Goal: Task Accomplishment & Management: Manage account settings

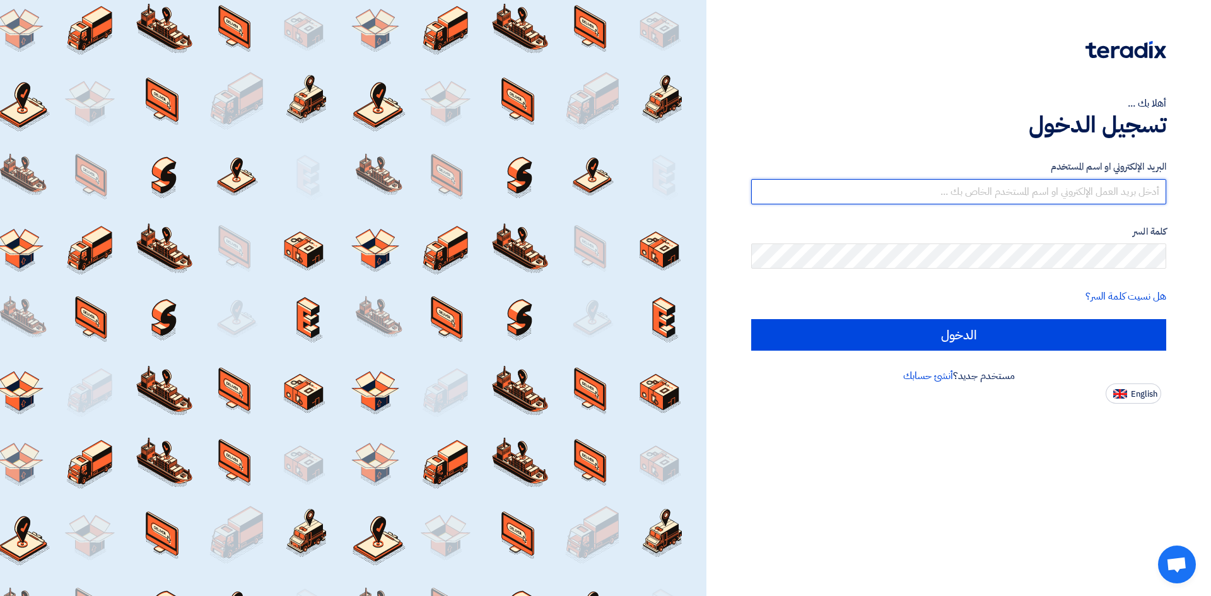
click at [1137, 197] on input "text" at bounding box center [958, 191] width 415 height 25
click at [1121, 198] on input "text" at bounding box center [958, 191] width 415 height 25
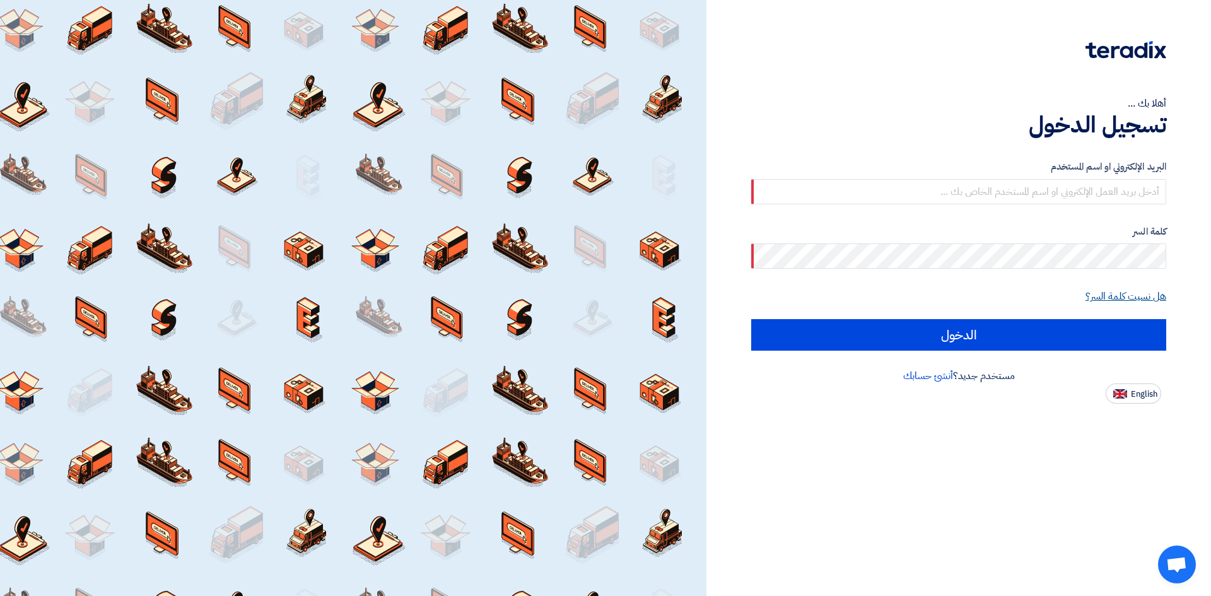
click at [1102, 303] on link "هل نسيت كلمة السر؟" at bounding box center [1125, 296] width 81 height 15
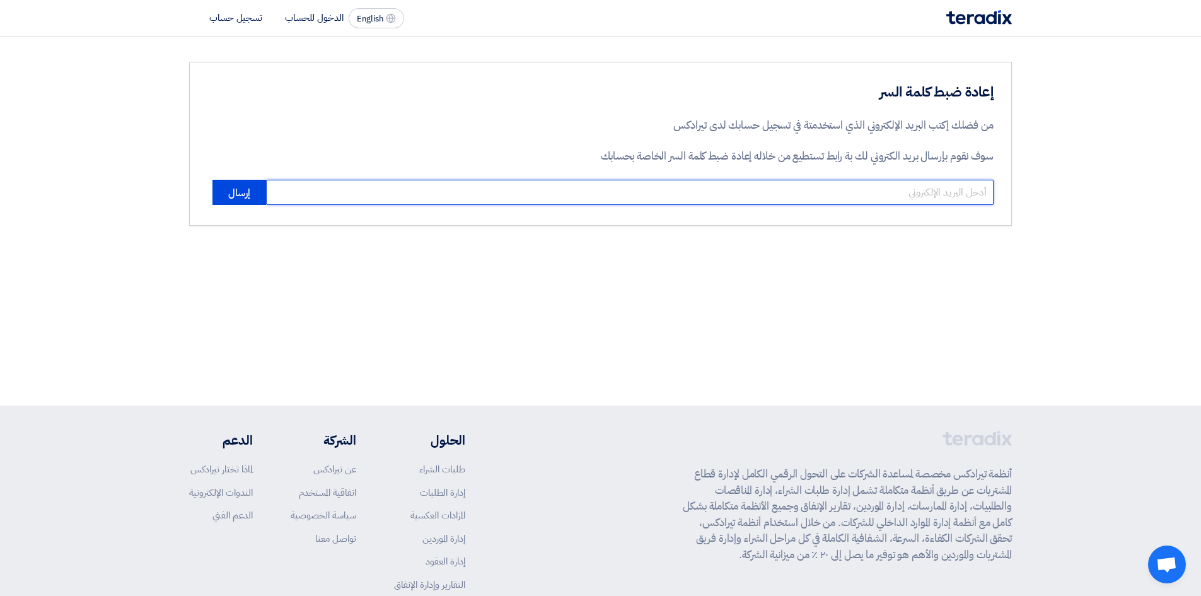
click at [921, 184] on input "email" at bounding box center [630, 192] width 728 height 25
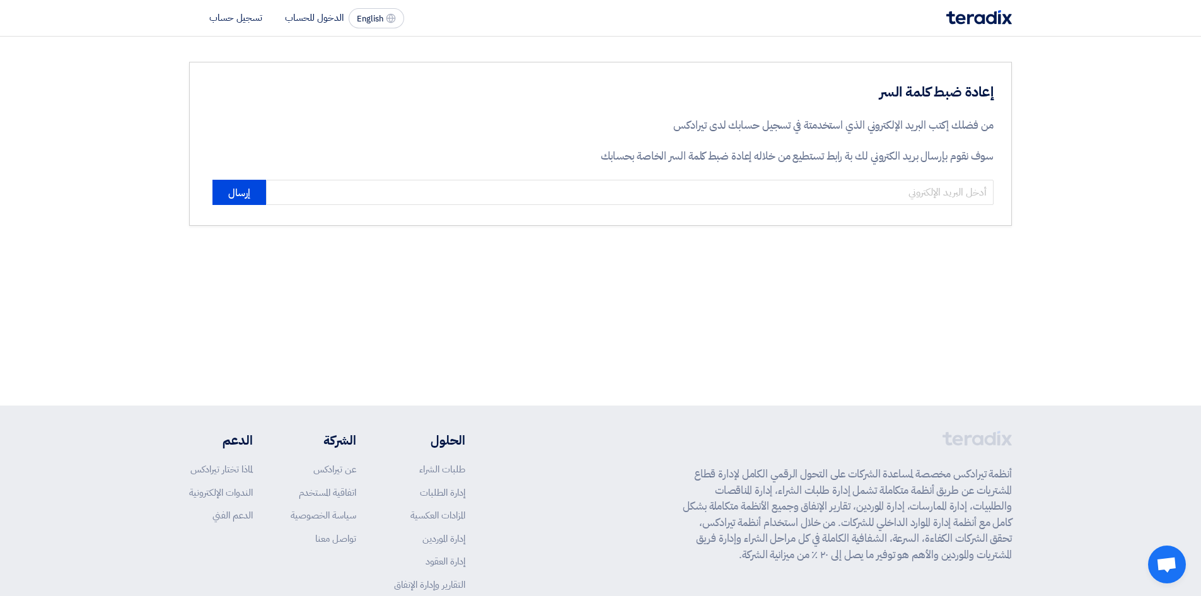
click at [571, 312] on div "إعادة ضبط كلمة السر من فضلك إكتب البريد الإلكتروني الذي استخدمتة في تسجيل حسابك…" at bounding box center [600, 221] width 1201 height 369
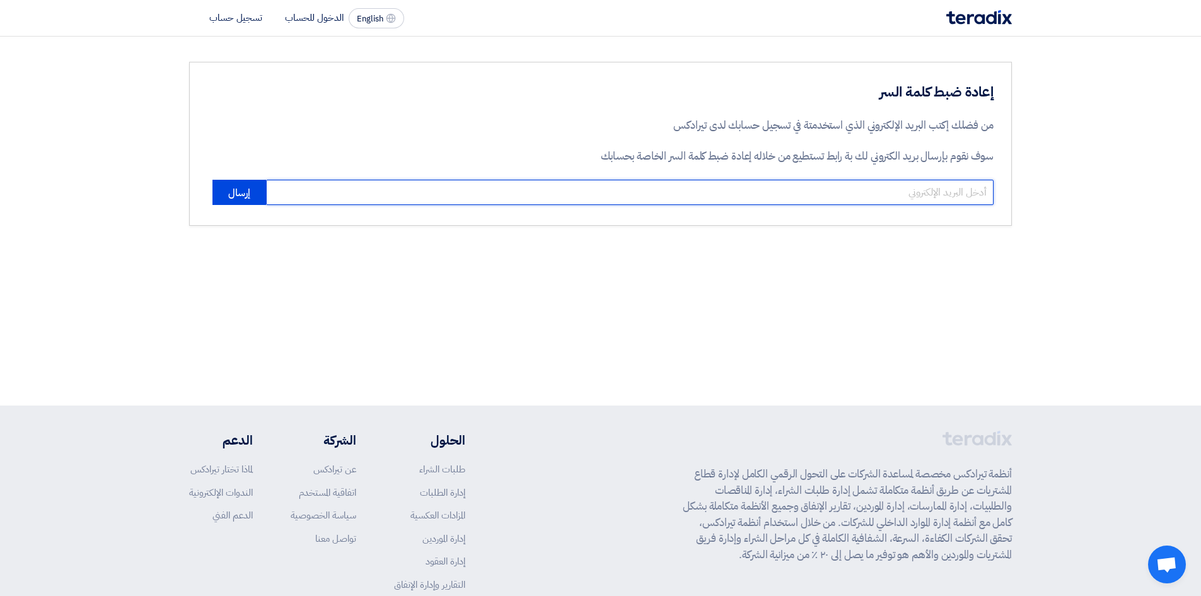
click at [836, 189] on input "email" at bounding box center [630, 192] width 728 height 25
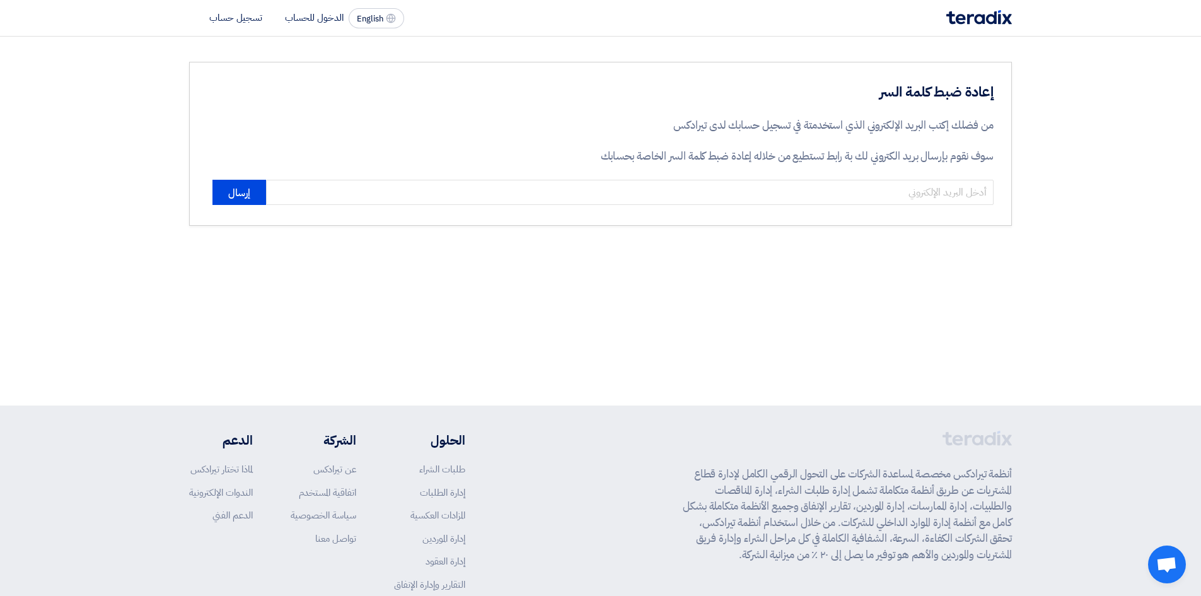
click at [708, 234] on section "إعادة ضبط كلمة السر من فضلك إكتب البريد الإلكتروني الذي استخدمتة في تسجيل حسابك…" at bounding box center [600, 144] width 1201 height 214
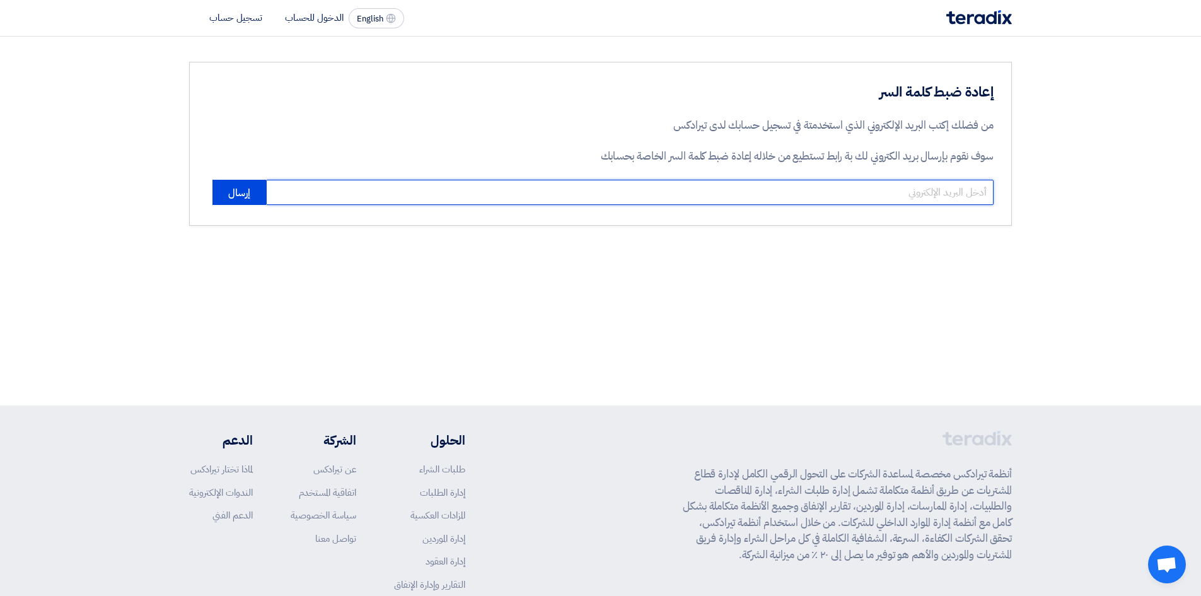
click at [799, 190] on input "email" at bounding box center [630, 192] width 728 height 25
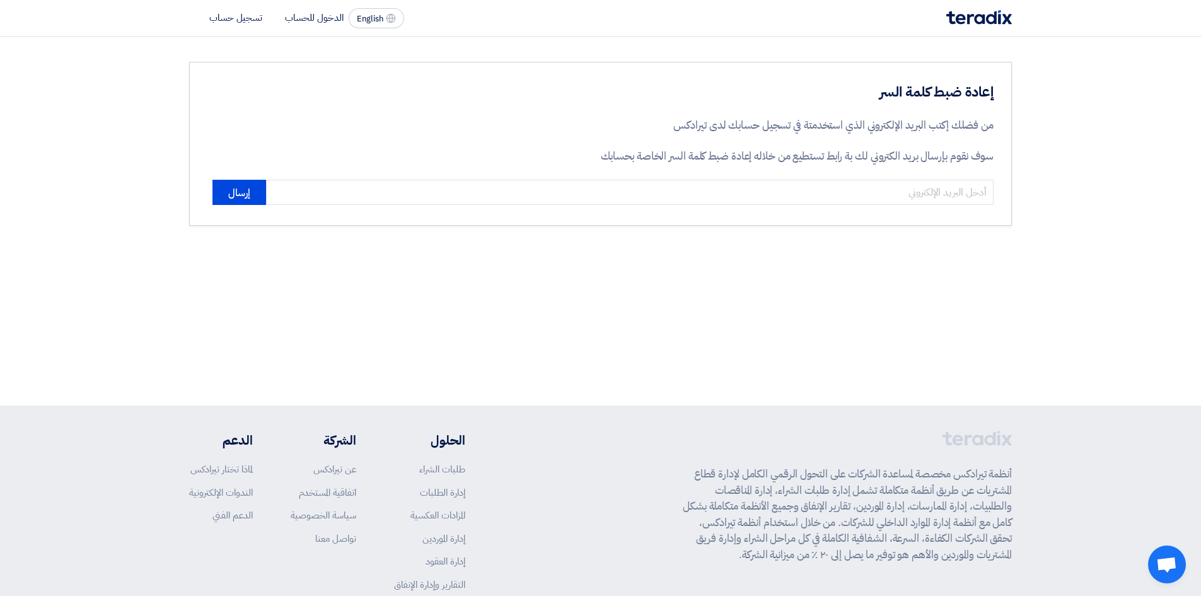
click at [764, 277] on div "إعادة ضبط كلمة السر من فضلك إكتب البريد الإلكتروني الذي استخدمتة في تسجيل حسابك…" at bounding box center [600, 221] width 1201 height 369
